Goal: Find specific page/section: Find specific page/section

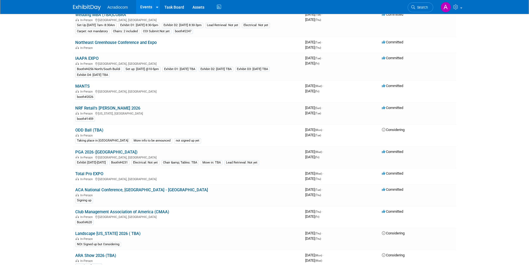
scroll to position [305, 0]
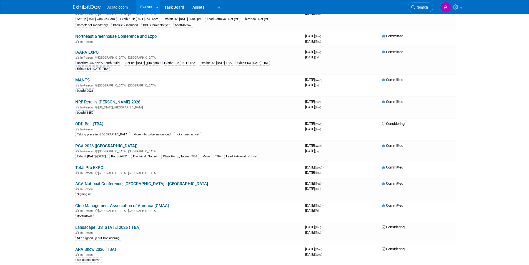
click at [84, 10] on img at bounding box center [87, 8] width 28 height 6
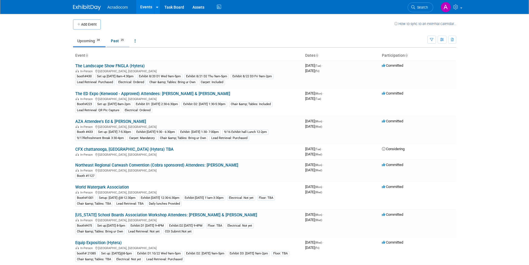
click at [119, 39] on link "Past 25" at bounding box center [118, 41] width 23 height 11
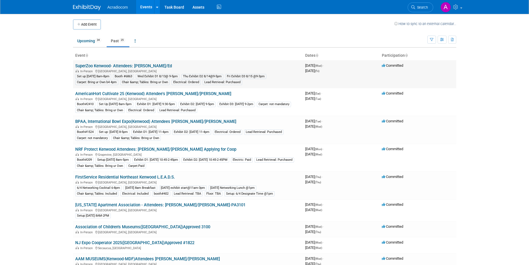
click at [124, 65] on link "SuperZoo Kenwood- Attendees: Mike/Ed" at bounding box center [123, 65] width 97 height 5
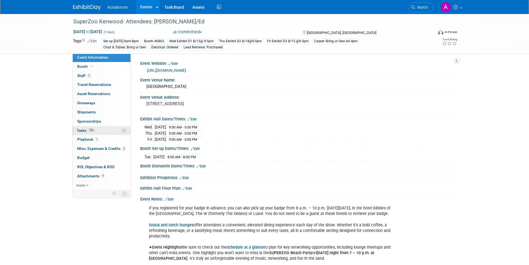
click at [109, 131] on link "75% Tasks 75%" at bounding box center [102, 130] width 58 height 9
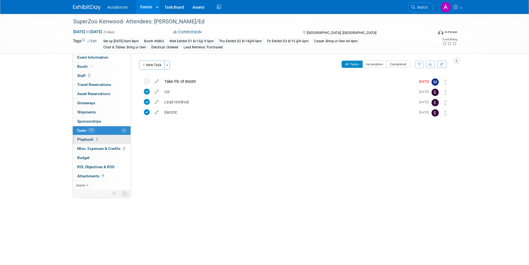
click at [107, 139] on link "1 Playbook 1" at bounding box center [102, 139] width 58 height 9
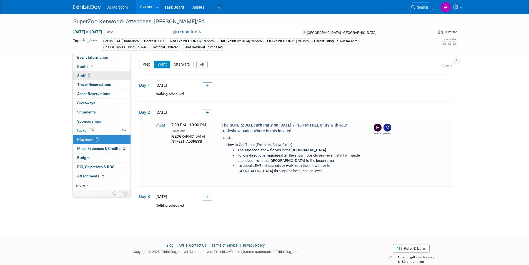
click at [103, 76] on link "2 Staff 2" at bounding box center [102, 75] width 58 height 9
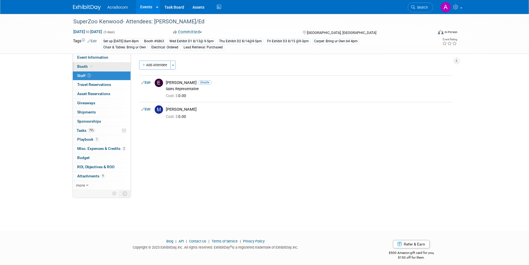
click at [100, 71] on link "Booth" at bounding box center [102, 66] width 58 height 9
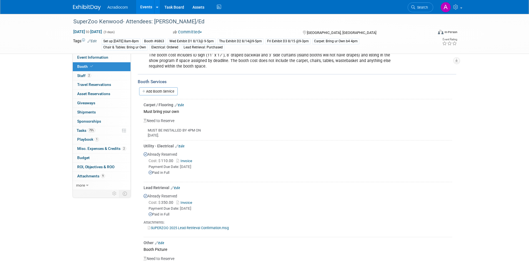
scroll to position [152, 0]
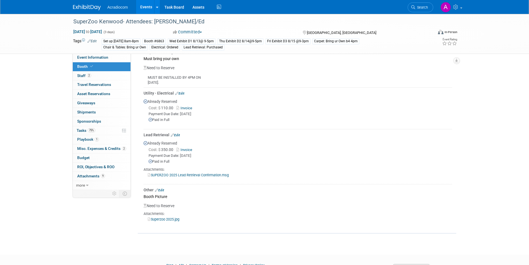
click at [176, 219] on link "Superzoo 2025.jpg" at bounding box center [164, 219] width 32 height 4
